Goal: Download file/media

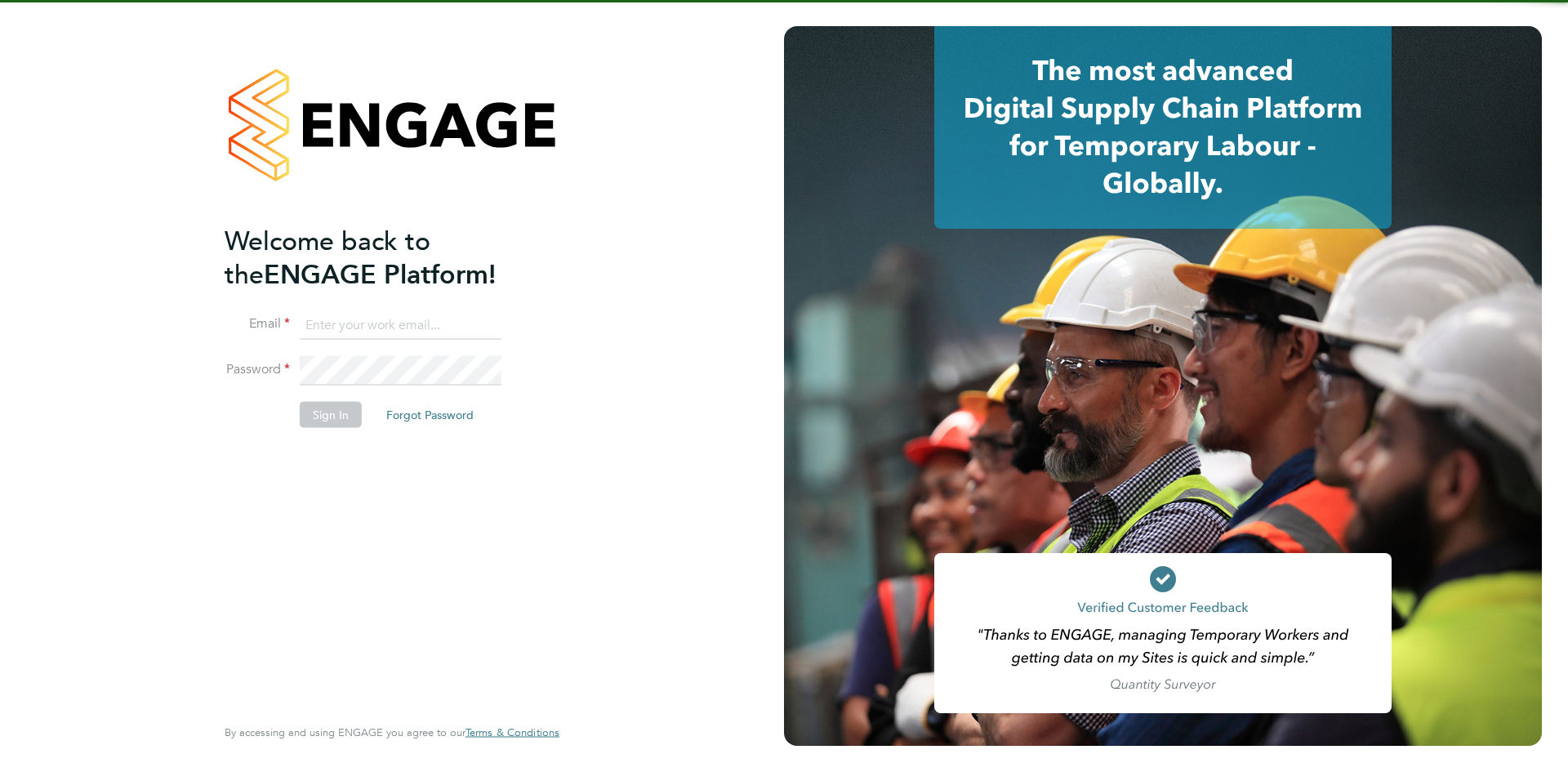
type input "[EMAIL_ADDRESS][DOMAIN_NAME]"
click at [396, 321] on input "[EMAIL_ADDRESS][DOMAIN_NAME]" at bounding box center [400, 325] width 202 height 29
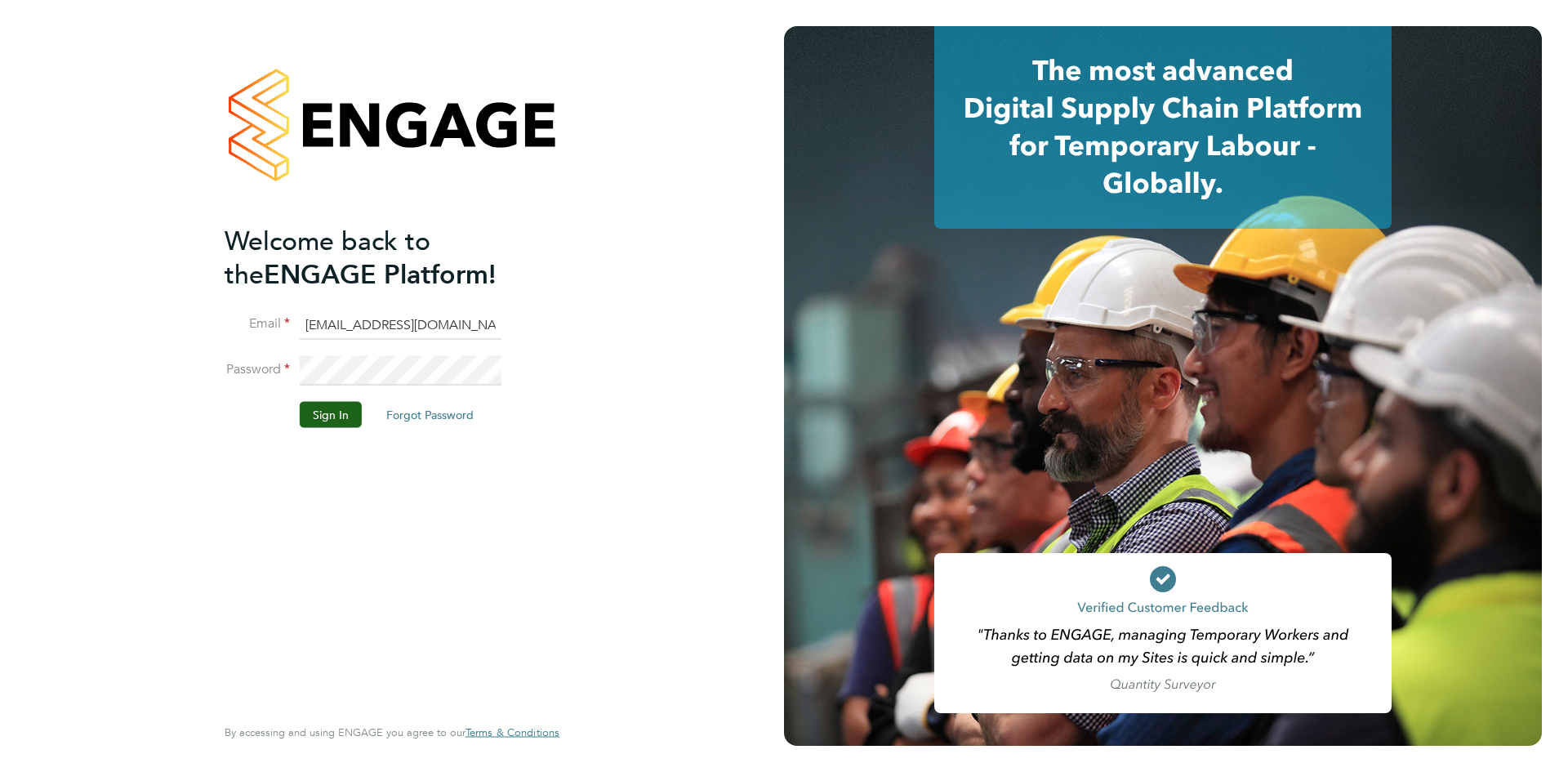
drag, startPoint x: 167, startPoint y: 423, endPoint x: 180, endPoint y: 419, distance: 13.6
click at [167, 423] on div "Welcome back to the ENGAGE Platform! Email [EMAIL_ADDRESS][DOMAIN_NAME] Passwor…" at bounding box center [391, 386] width 784 height 772
click at [251, 358] on li "Password" at bounding box center [383, 380] width 319 height 46
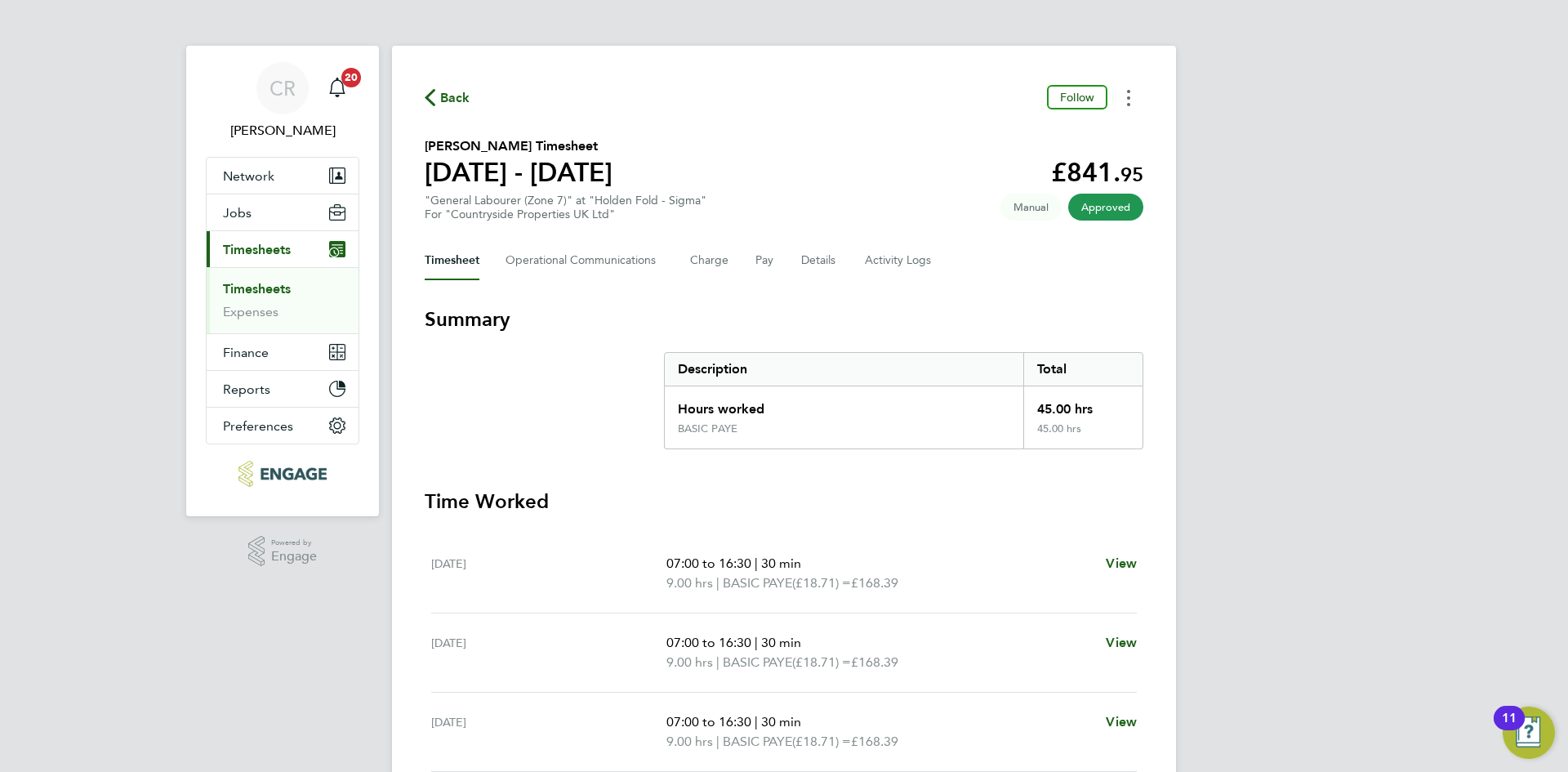
click at [1127, 101] on button "Timesheets Menu" at bounding box center [1128, 97] width 29 height 26
click at [1009, 136] on link "Download timesheet" at bounding box center [1044, 134] width 196 height 33
